Goal: Task Accomplishment & Management: Use online tool/utility

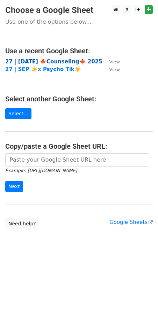
click at [23, 59] on strong "27 | [DATE] 🍁Counseling🍁 2025" at bounding box center [53, 62] width 97 height 6
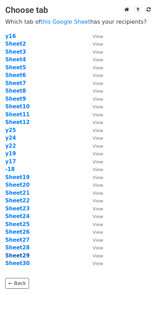
click at [23, 253] on strong "Sheet29" at bounding box center [17, 256] width 24 height 6
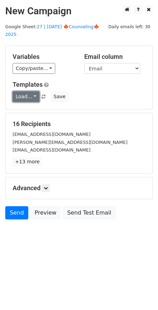
click at [25, 91] on link "Load..." at bounding box center [26, 96] width 27 height 11
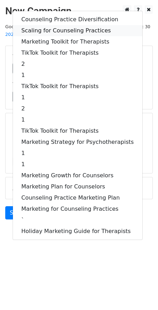
click at [51, 25] on link "Scaling for Counseling Practices" at bounding box center [77, 30] width 129 height 11
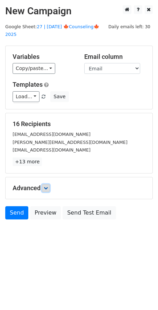
click at [47, 186] on icon at bounding box center [46, 188] width 4 height 4
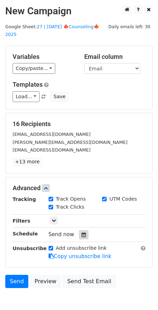
click at [79, 230] on div at bounding box center [83, 234] width 9 height 9
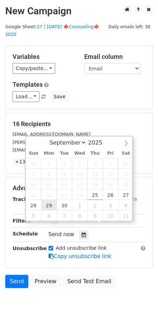
type input "2025-09-29 12:00"
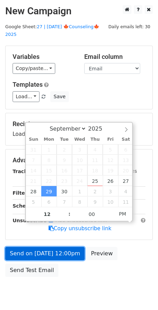
click at [46, 247] on link "Send on Sep 29 at 12:00pm" at bounding box center [44, 253] width 79 height 13
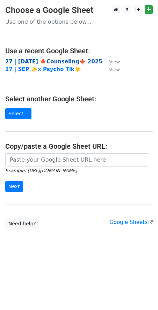
click at [44, 60] on strong "27 | SEP 18 🍁Counseling🍁 2025" at bounding box center [53, 62] width 97 height 6
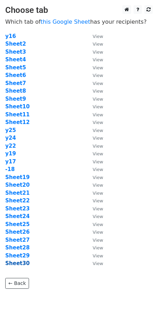
click at [22, 260] on strong "Sheet30" at bounding box center [17, 263] width 24 height 6
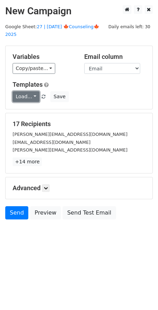
click at [24, 91] on link "Load..." at bounding box center [26, 96] width 27 height 11
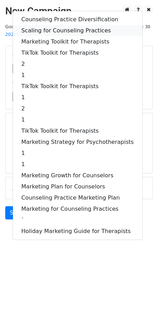
click at [56, 25] on link "Scaling for Counseling Practices" at bounding box center [77, 30] width 129 height 11
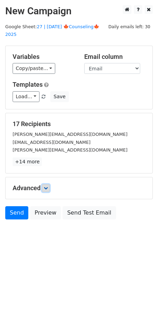
click at [47, 186] on icon at bounding box center [46, 188] width 4 height 4
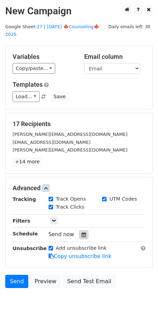
click at [81, 232] on icon at bounding box center [83, 234] width 5 height 5
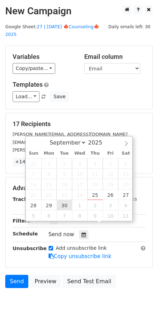
type input "2025-09-30 12:00"
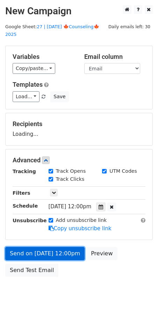
click at [54, 247] on link "Send on Sep 30 at 12:00pm" at bounding box center [44, 253] width 79 height 13
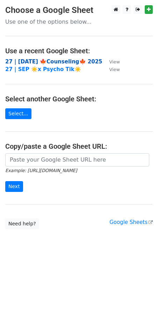
click at [36, 60] on strong "27 | SEP 18 🍁Counseling🍁 2025" at bounding box center [53, 62] width 97 height 6
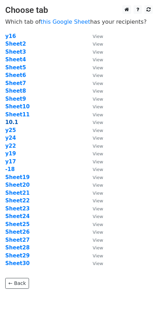
click at [12, 122] on strong "10.1" at bounding box center [11, 122] width 13 height 6
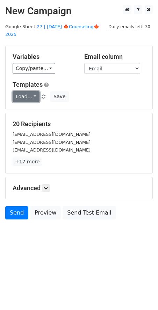
click at [24, 91] on link "Load..." at bounding box center [26, 96] width 27 height 11
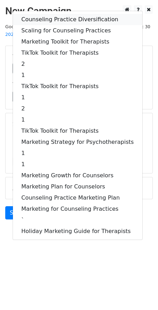
click at [58, 16] on link "Counseling Practice Diversification" at bounding box center [77, 19] width 129 height 11
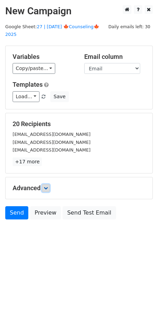
click at [45, 186] on icon at bounding box center [46, 188] width 4 height 4
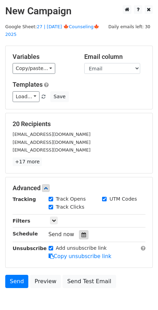
click at [80, 230] on div at bounding box center [83, 234] width 9 height 9
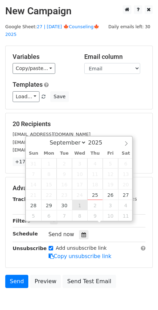
type input "[DATE] 12:00"
select select "9"
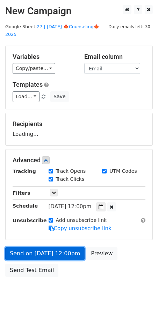
click at [60, 247] on link "Send on [DATE] 12:00pm" at bounding box center [44, 253] width 79 height 13
